Goal: Complete application form: Complete application form

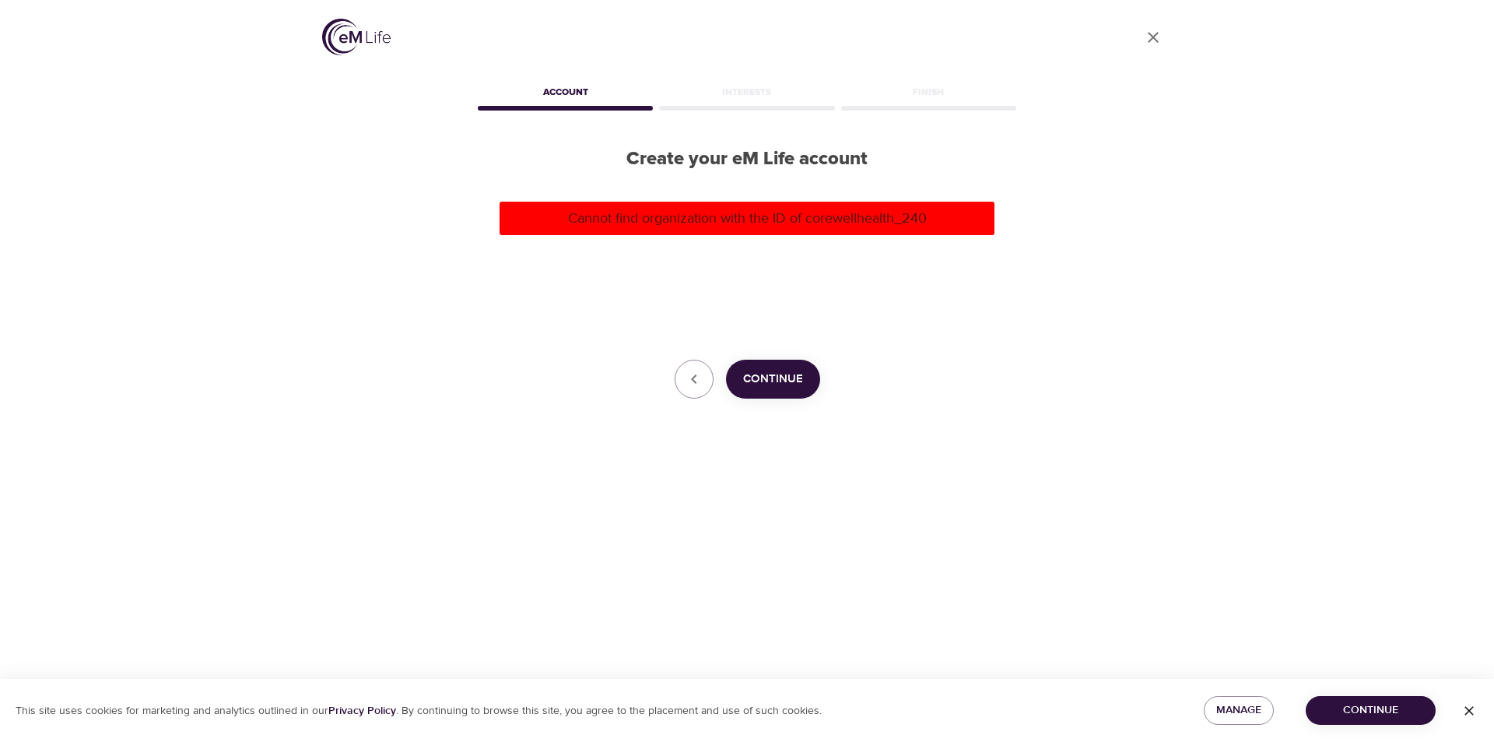
click at [777, 376] on span "Continue" at bounding box center [773, 379] width 60 height 20
click at [692, 367] on button "button" at bounding box center [694, 379] width 39 height 39
click at [682, 373] on button "button" at bounding box center [694, 379] width 39 height 39
click at [731, 101] on div "Interests" at bounding box center [746, 94] width 181 height 31
